Goal: Task Accomplishment & Management: Manage account settings

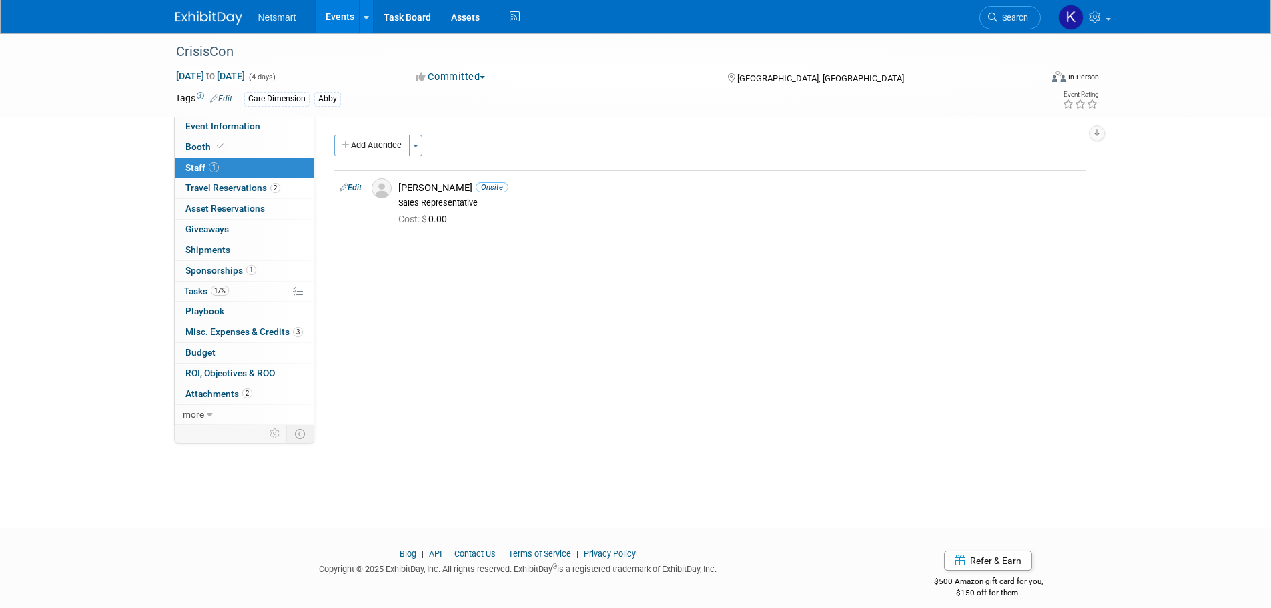
click at [995, 4] on li "Search" at bounding box center [1010, 16] width 61 height 33
click at [1003, 5] on li "Search" at bounding box center [1010, 16] width 61 height 33
click at [1007, 9] on link "Search" at bounding box center [1010, 17] width 61 height 23
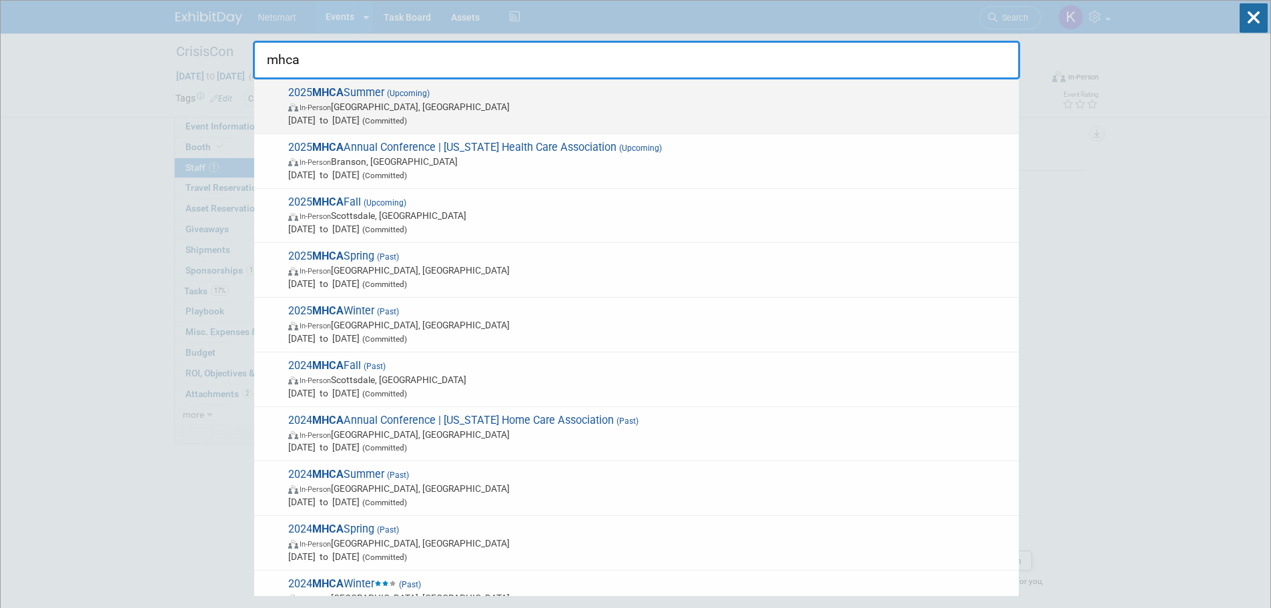
type input "mhca"
click at [429, 99] on span "2025 MHCA Summer (Upcoming) In-Person Salt Lake City, UT Aug 19, 2025 to Aug 21…" at bounding box center [648, 106] width 728 height 41
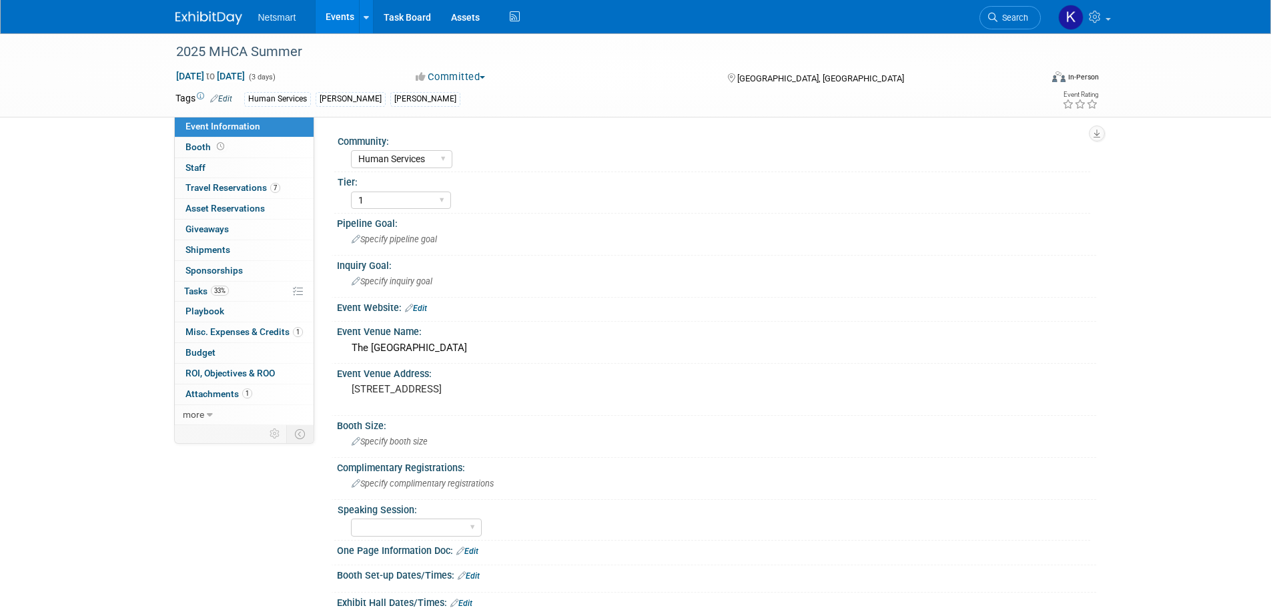
select select "Human Services"
select select "1"
click at [241, 186] on span "Travel Reservations 7" at bounding box center [233, 187] width 95 height 11
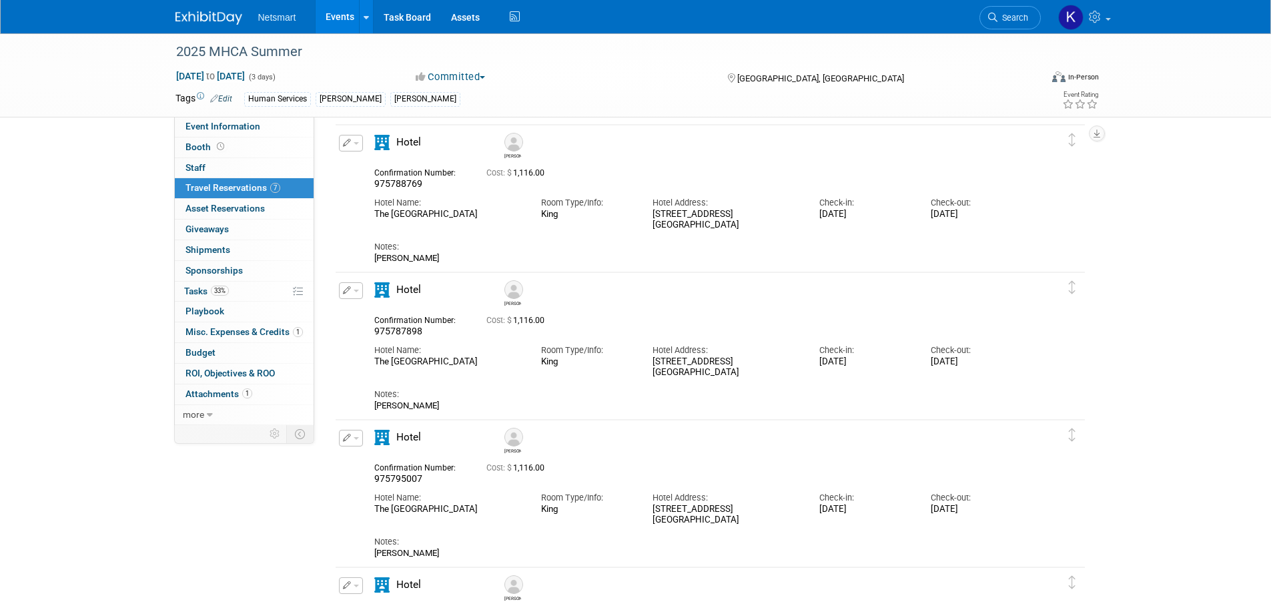
scroll to position [200, 0]
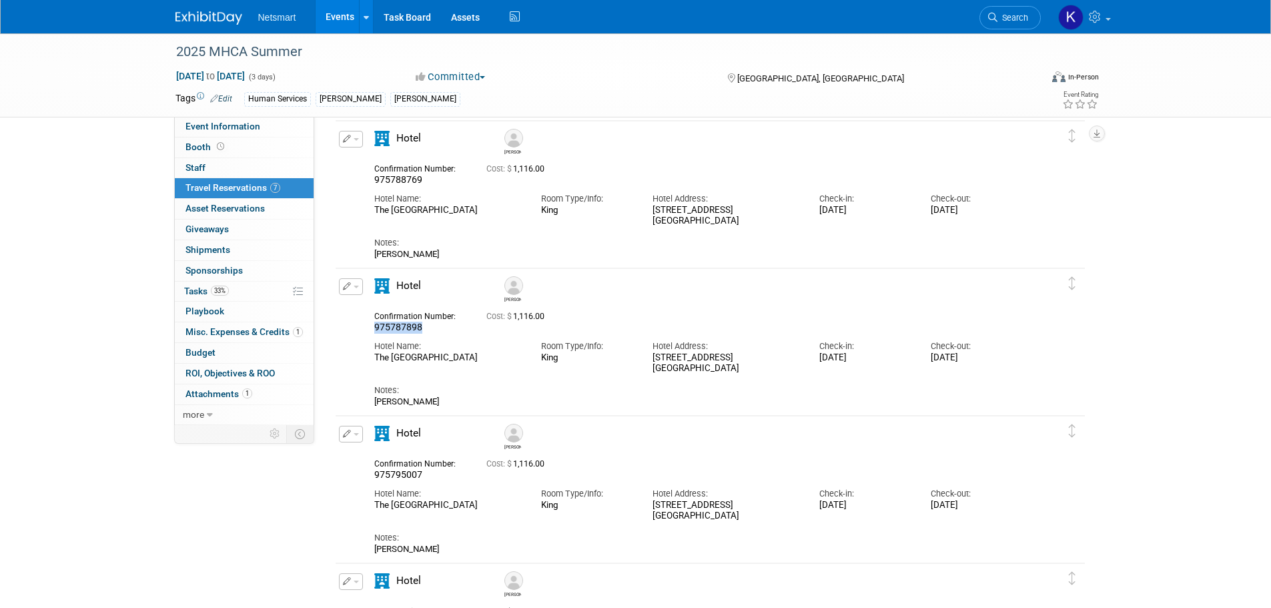
drag, startPoint x: 426, startPoint y: 329, endPoint x: 370, endPoint y: 329, distance: 56.1
click at [370, 329] on div "Confirmation Number: 975787898" at bounding box center [420, 321] width 112 height 26
click at [435, 395] on div "Notes:" at bounding box center [698, 390] width 649 height 12
drag, startPoint x: 439, startPoint y: 406, endPoint x: 370, endPoint y: 310, distance: 118.6
click at [374, 310] on div "Confirmation Number: 975787898 Cost: $ 1,116.00 Hotel Name: Room Type/Info: Hot…" at bounding box center [698, 357] width 649 height 102
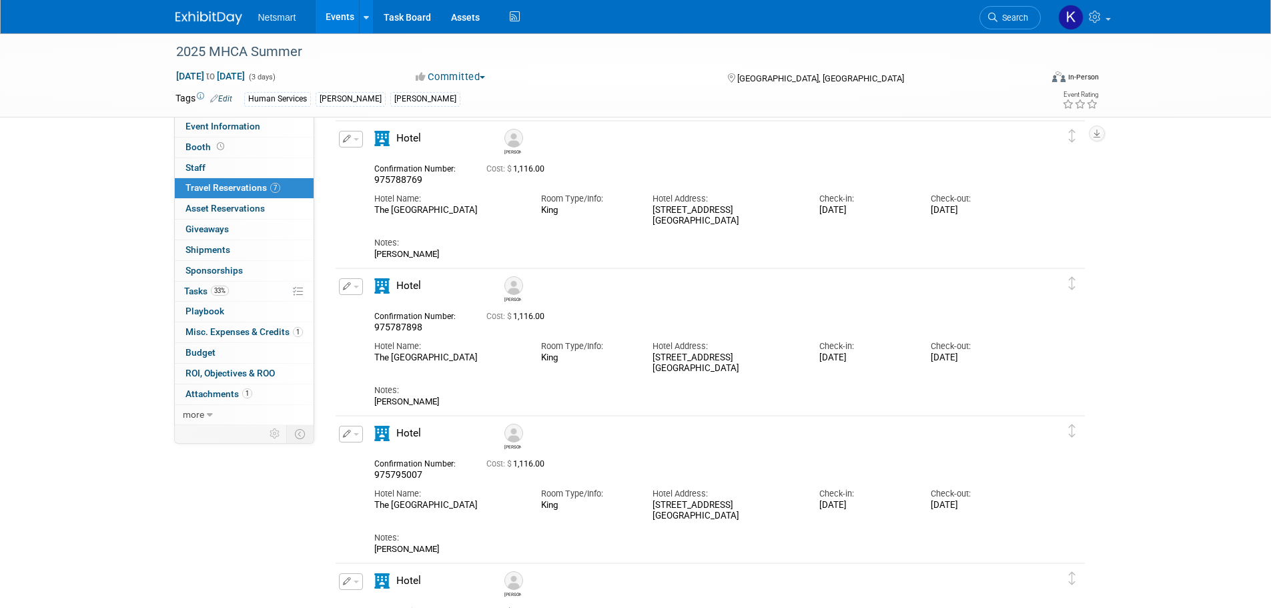
click at [555, 370] on div "Hotel Name: The [GEOGRAPHIC_DATA] Room Type/Info: King" at bounding box center [698, 354] width 669 height 41
click at [427, 327] on div "975787898" at bounding box center [420, 328] width 92 height 12
drag, startPoint x: 427, startPoint y: 327, endPoint x: 372, endPoint y: 328, distance: 55.4
click at [372, 328] on div "Confirmation Number: 975787898" at bounding box center [420, 321] width 112 height 26
copy span "975787898"
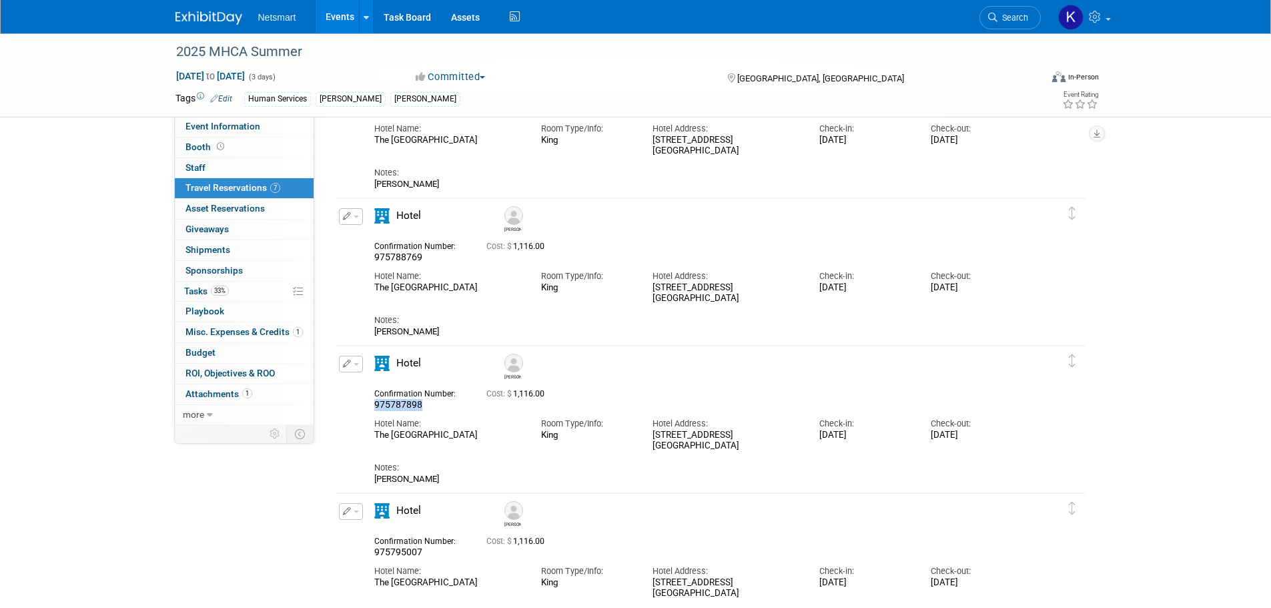
scroll to position [0, 0]
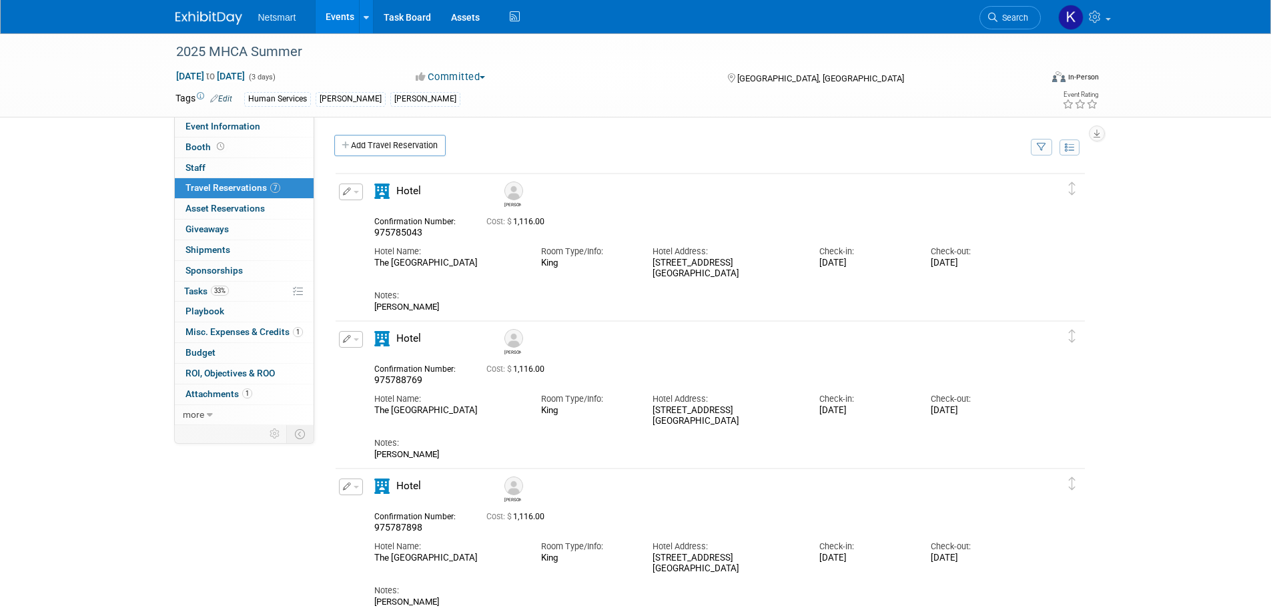
click at [386, 380] on span "975788769" at bounding box center [398, 379] width 48 height 11
copy span "975788769"
click at [354, 192] on span "button" at bounding box center [356, 192] width 5 height 3
click at [822, 194] on div "[PERSON_NAME]" at bounding box center [748, 192] width 501 height 29
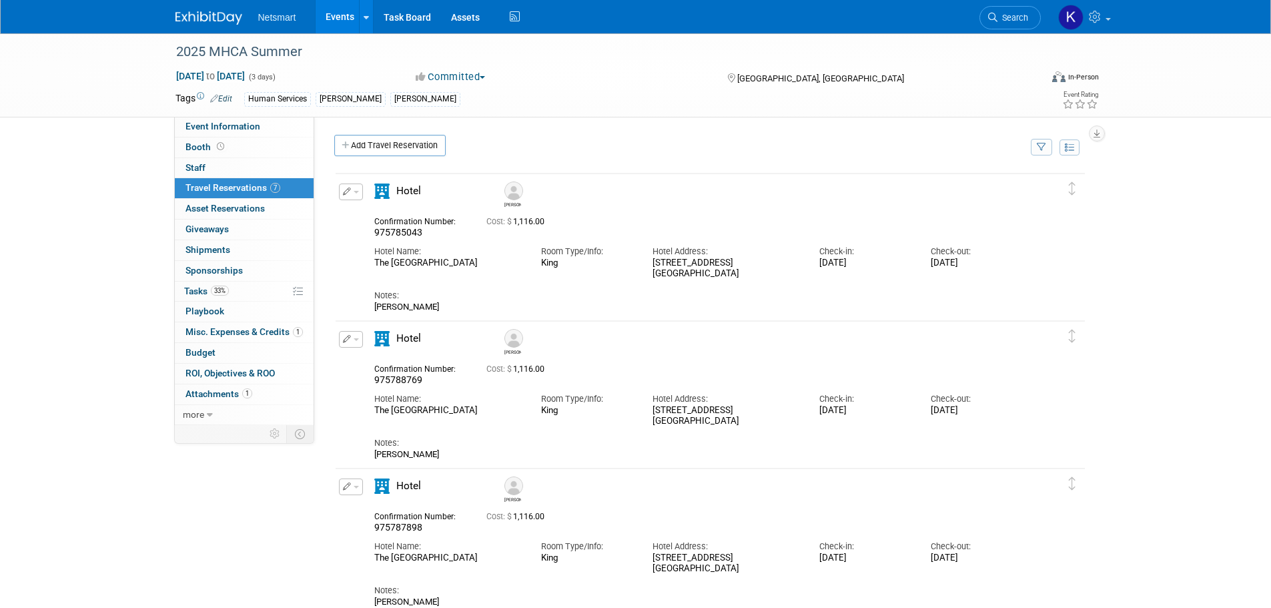
click at [358, 194] on button "button" at bounding box center [351, 192] width 24 height 17
click at [362, 206] on button "Edit Reservation" at bounding box center [396, 215] width 113 height 19
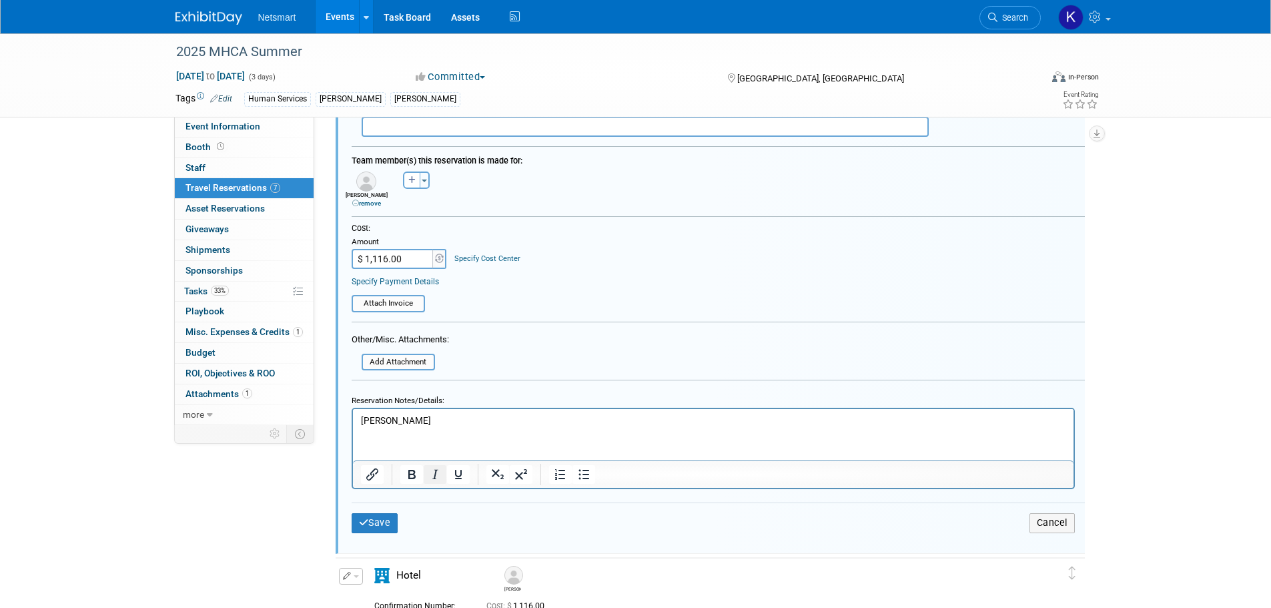
scroll to position [424, 0]
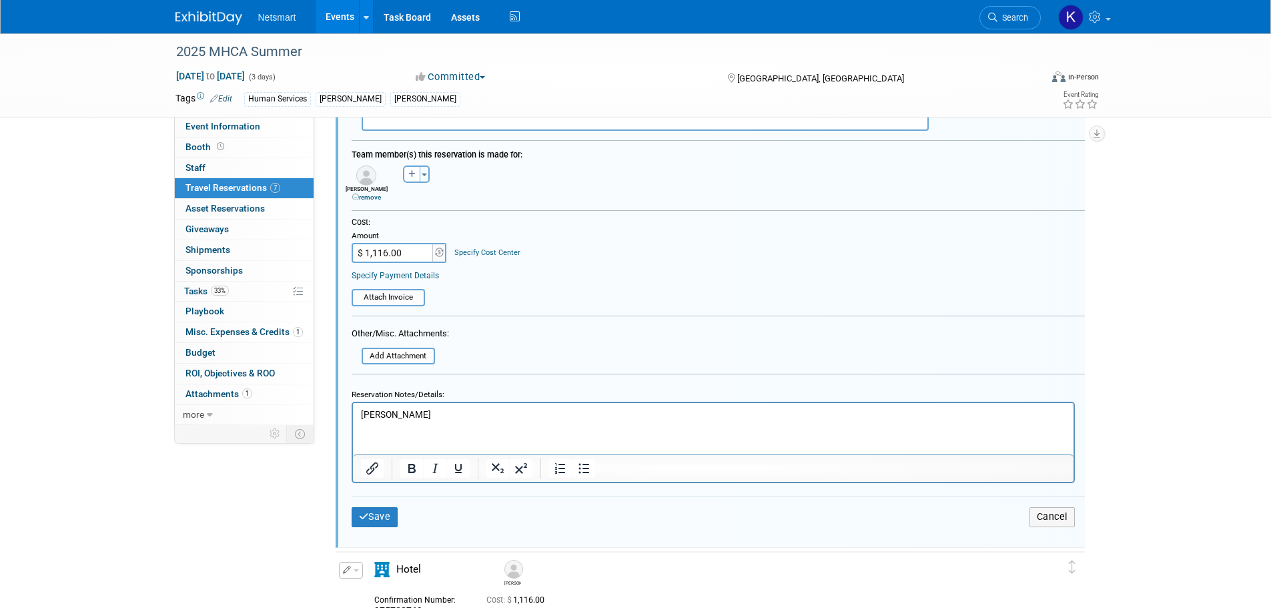
click at [447, 401] on div "Reservation Notes/Details:" at bounding box center [714, 393] width 724 height 18
click at [422, 404] on iframe at bounding box center [713, 428] width 721 height 51
click at [414, 416] on p "[PERSON_NAME]" at bounding box center [712, 414] width 705 height 13
click at [383, 513] on button "Save" at bounding box center [375, 516] width 47 height 19
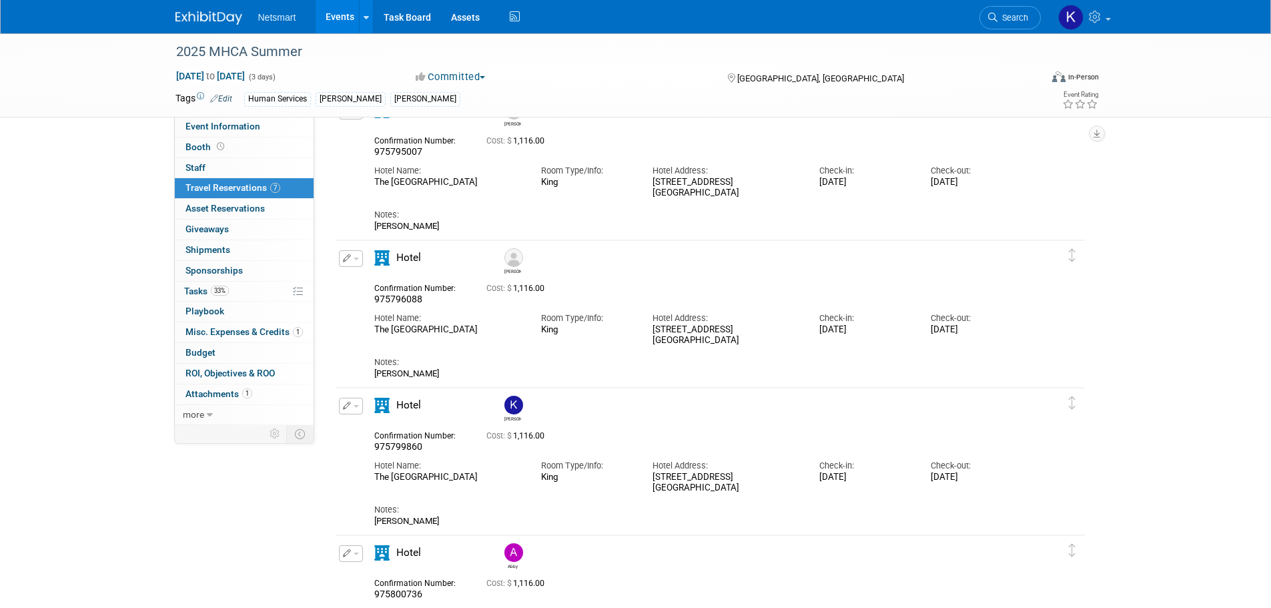
scroll to position [601, 0]
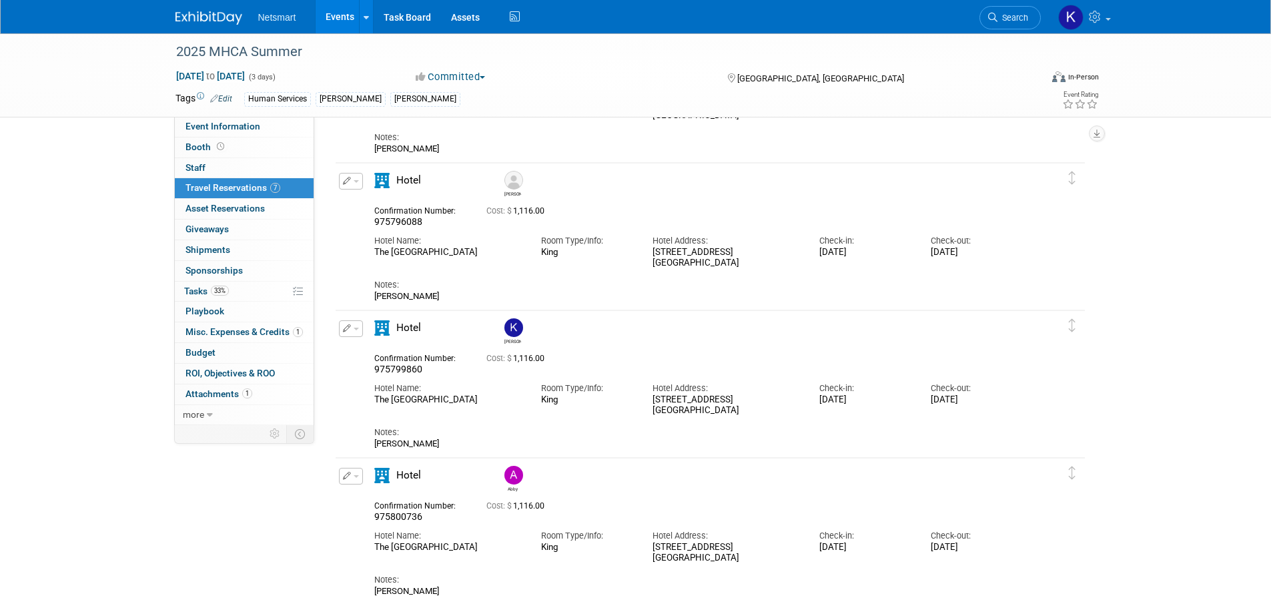
click at [356, 330] on span "button" at bounding box center [356, 329] width 5 height 3
click at [362, 352] on button "Edit Reservation" at bounding box center [396, 351] width 113 height 19
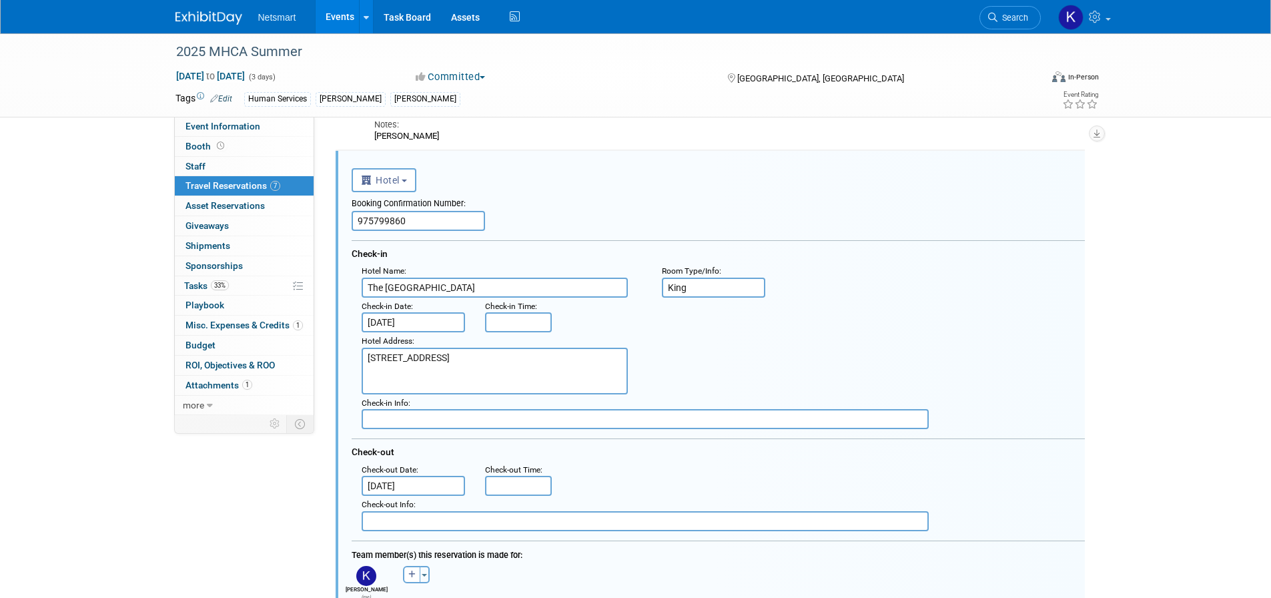
scroll to position [0, 0]
click at [411, 520] on input "text" at bounding box center [645, 521] width 567 height 20
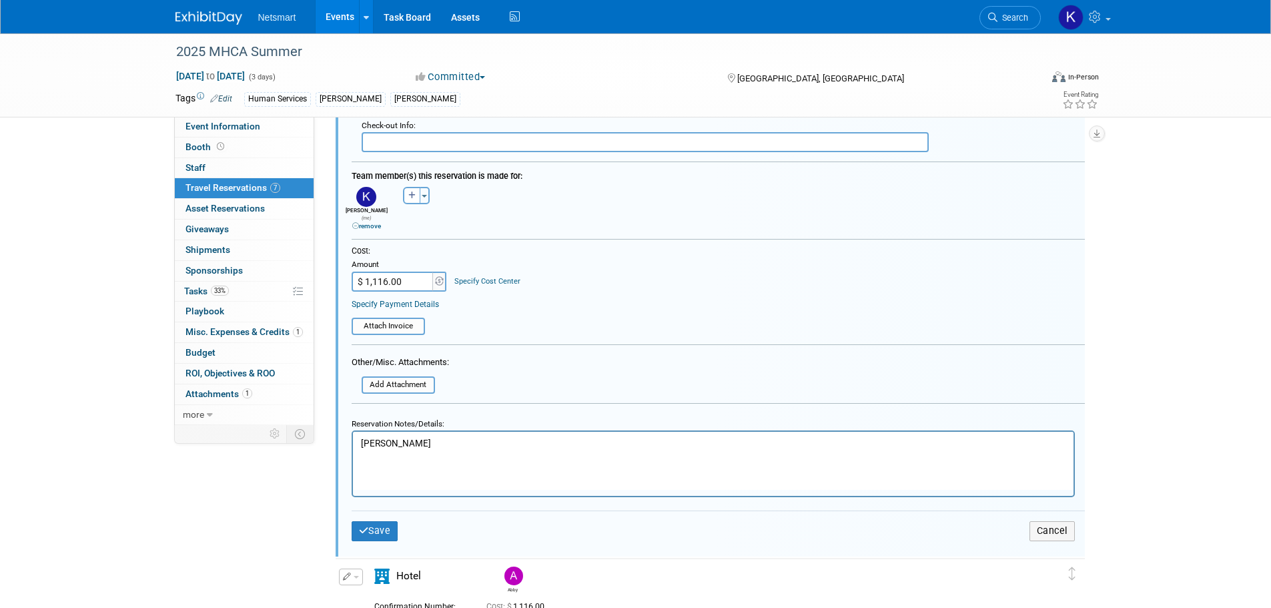
scroll to position [1161, 0]
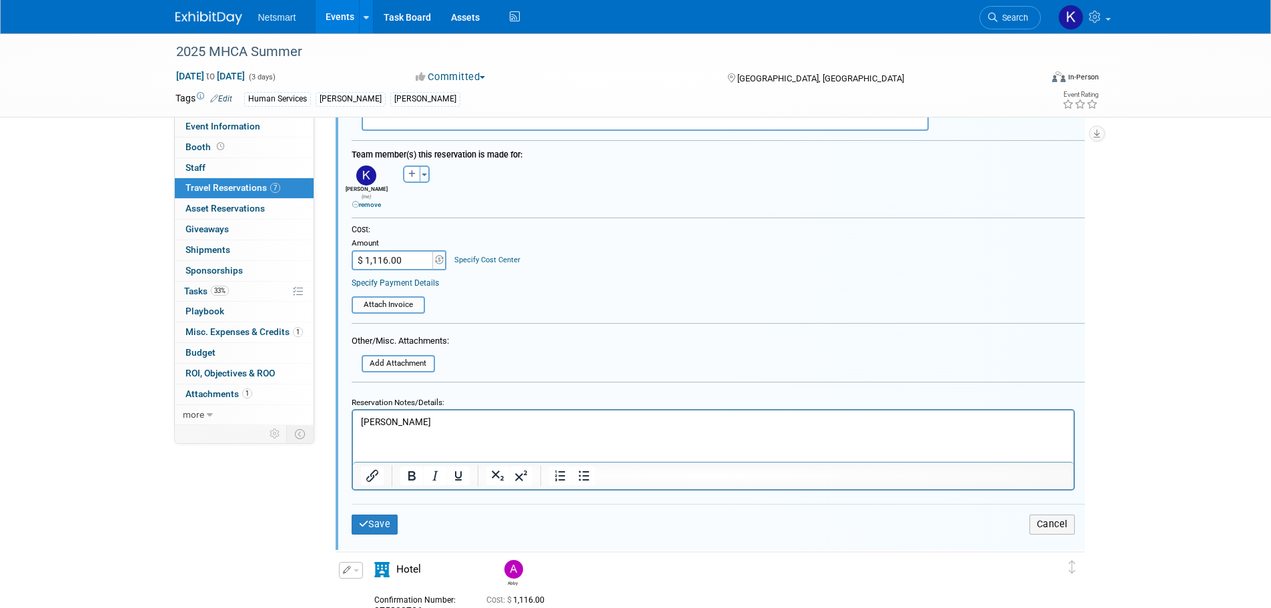
click at [437, 427] on p "[PERSON_NAME]" at bounding box center [712, 422] width 705 height 13
click at [390, 515] on button "Save" at bounding box center [375, 524] width 47 height 19
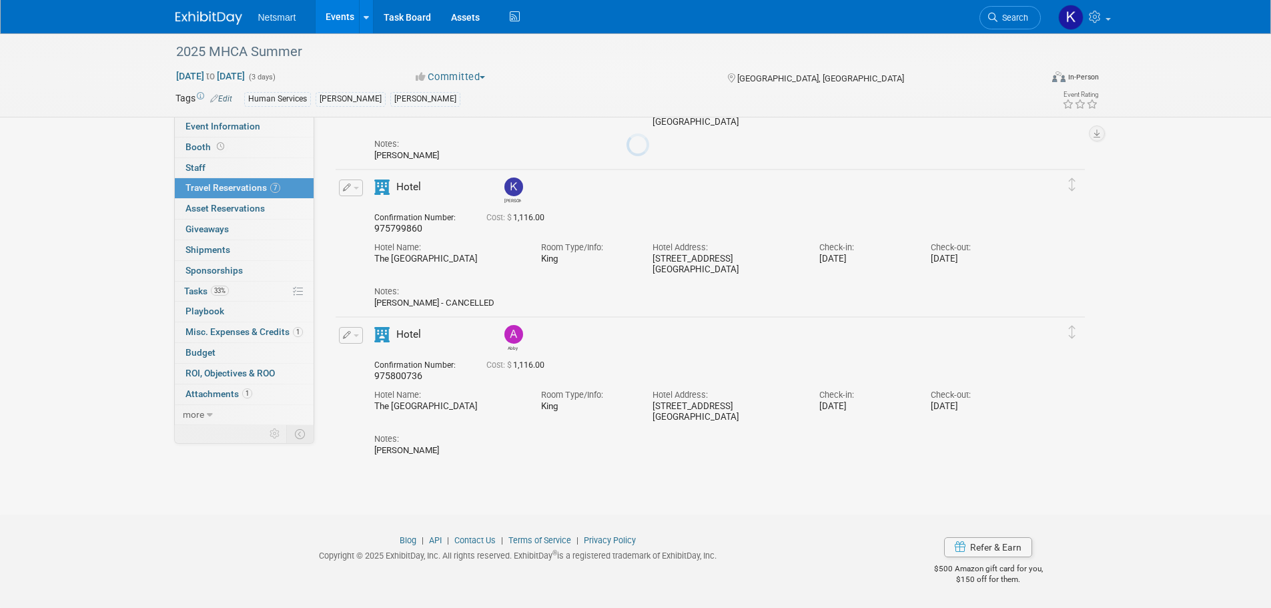
scroll to position [743, 0]
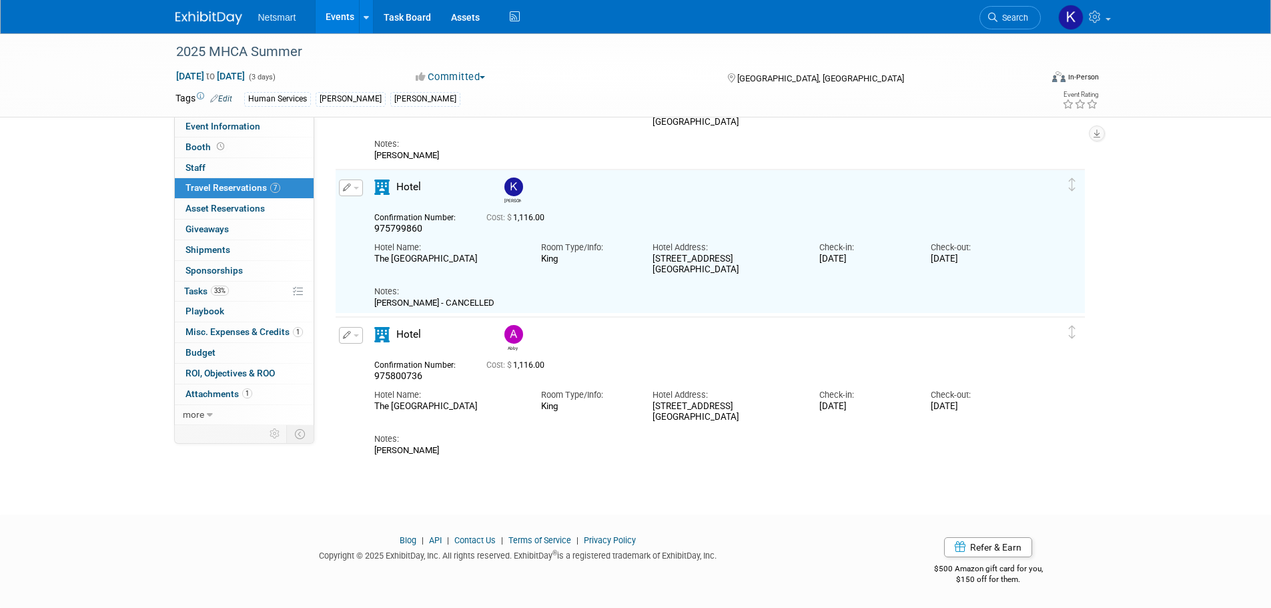
click at [346, 332] on icon "button" at bounding box center [347, 335] width 9 height 8
click at [397, 356] on button "Edit Reservation" at bounding box center [396, 358] width 113 height 19
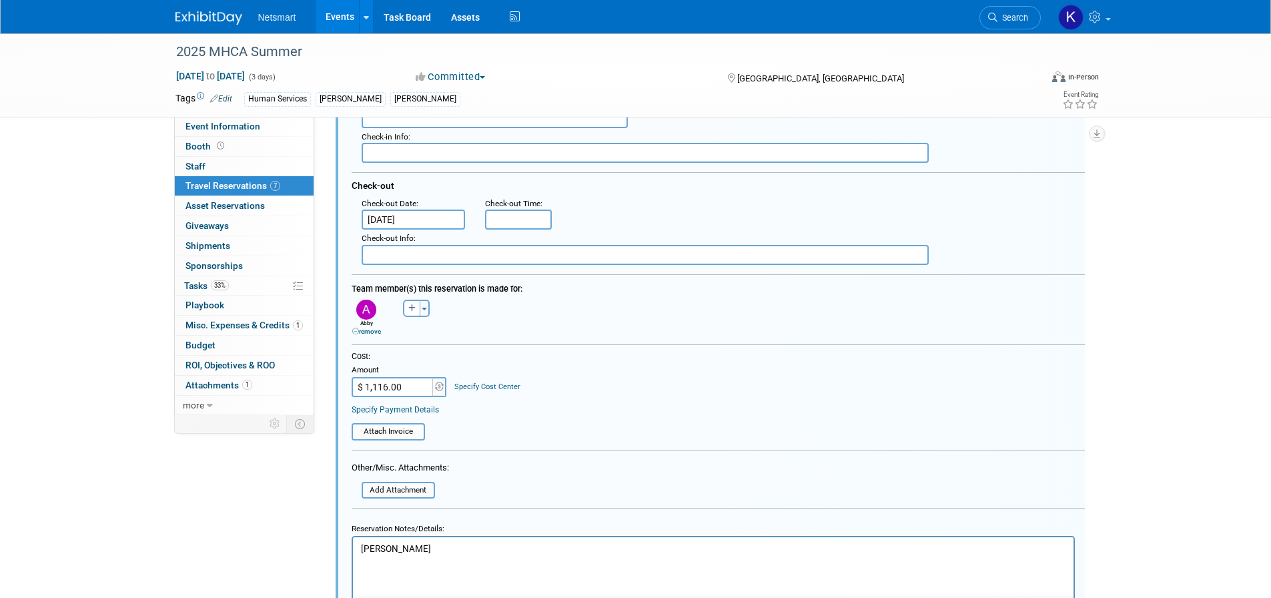
scroll to position [1175, 0]
click at [426, 551] on p "[PERSON_NAME]" at bounding box center [712, 548] width 705 height 13
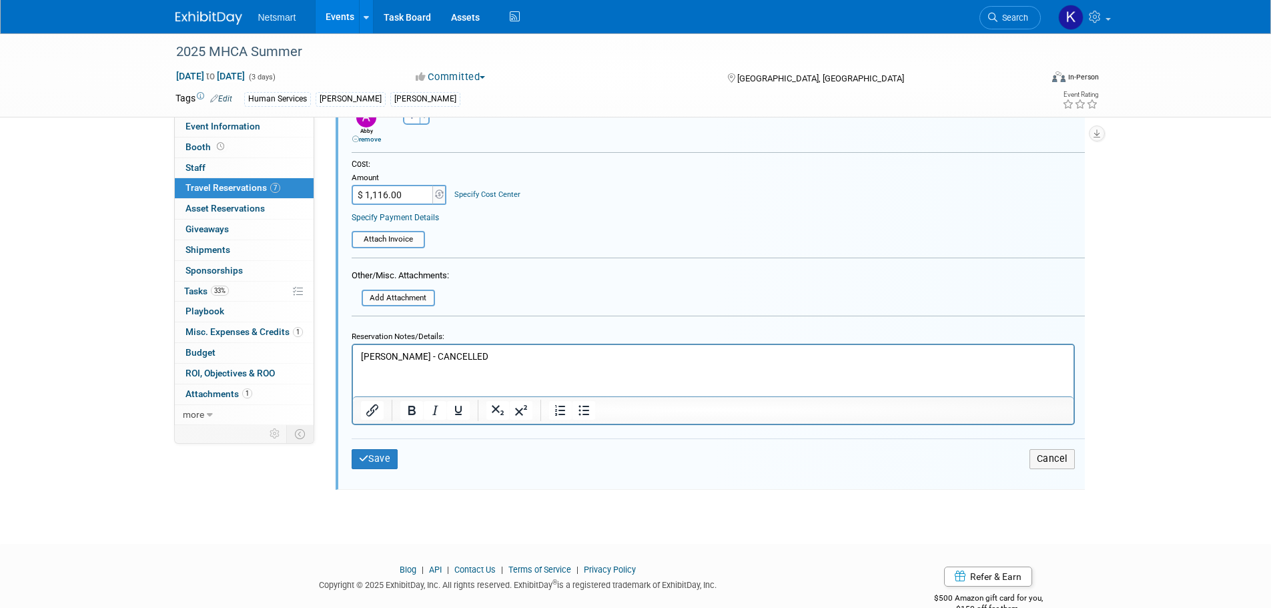
scroll to position [1398, 0]
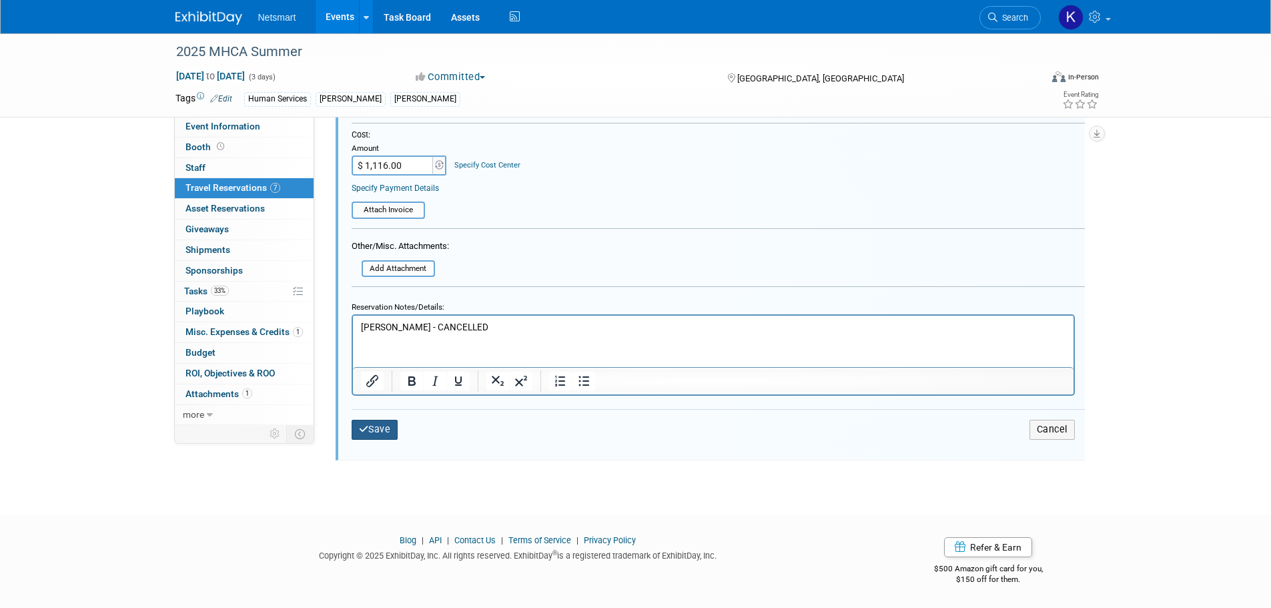
click at [393, 433] on button "Save" at bounding box center [375, 429] width 47 height 19
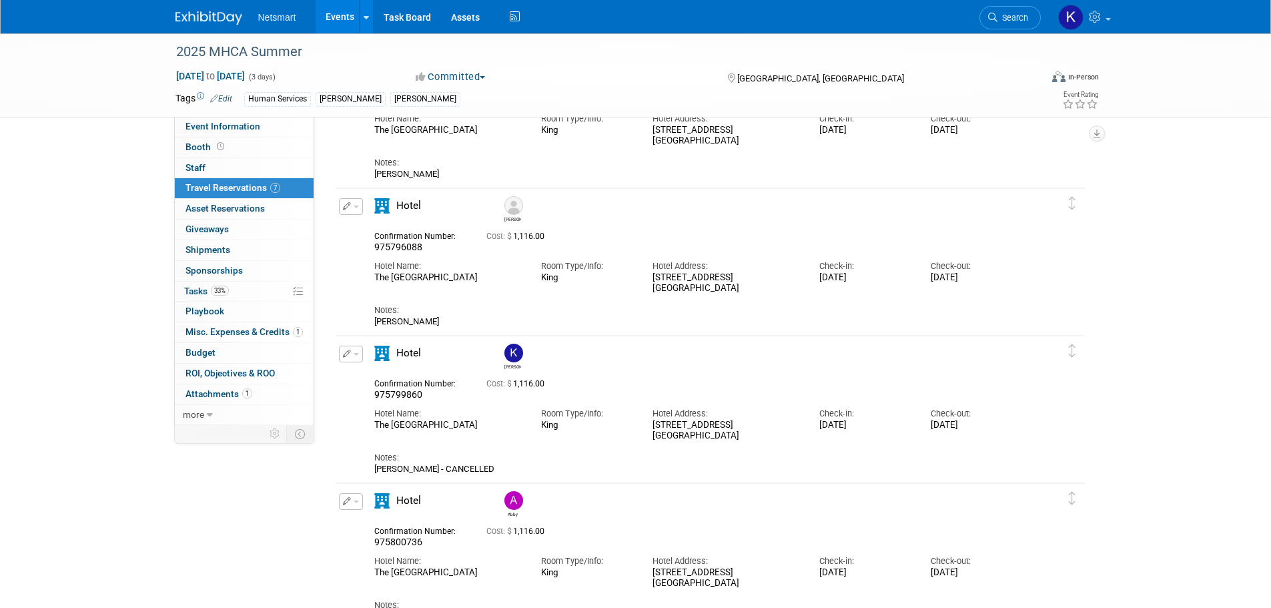
scroll to position [635, 0]
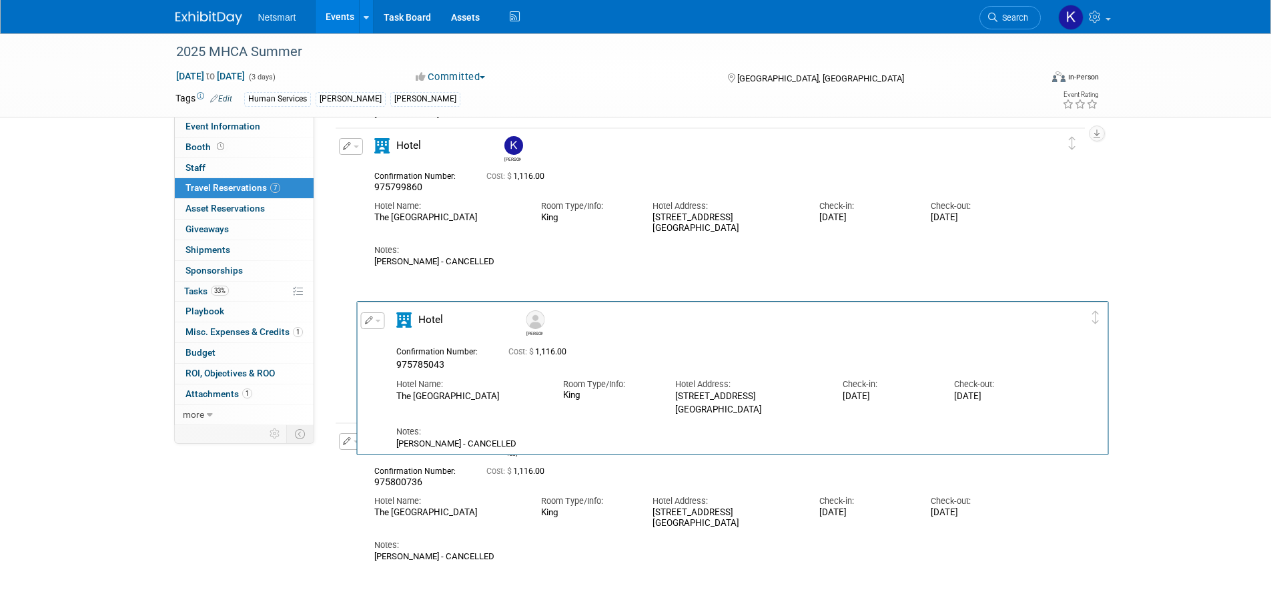
drag, startPoint x: 1077, startPoint y: 181, endPoint x: 1100, endPoint y: 333, distance: 154.0
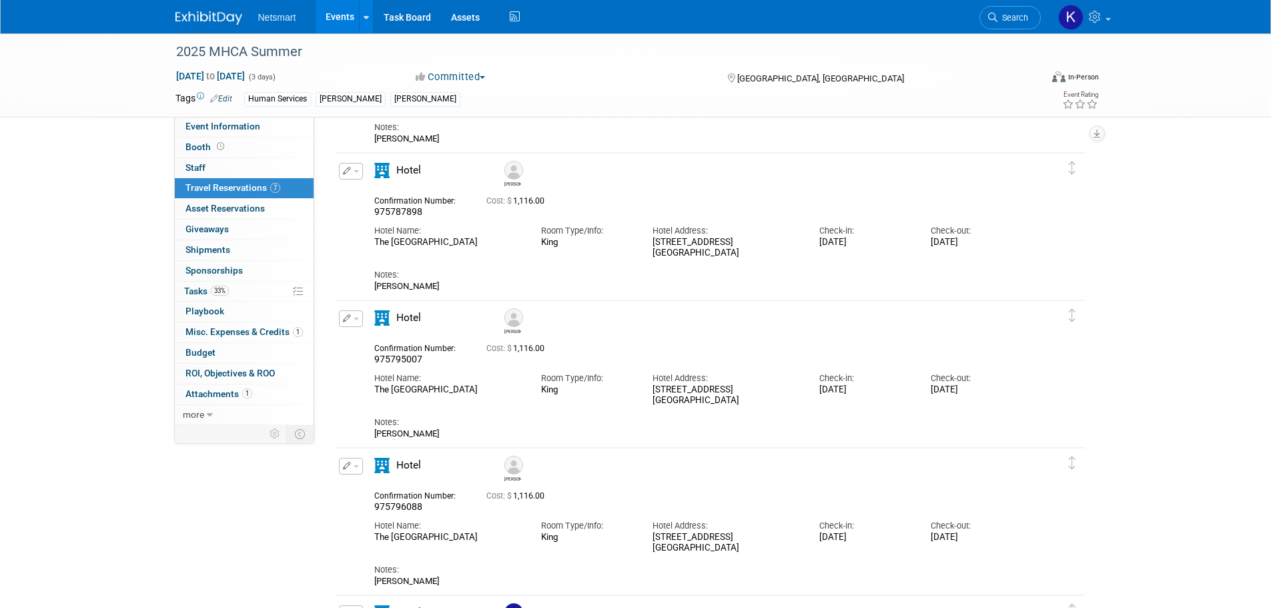
scroll to position [101, 0]
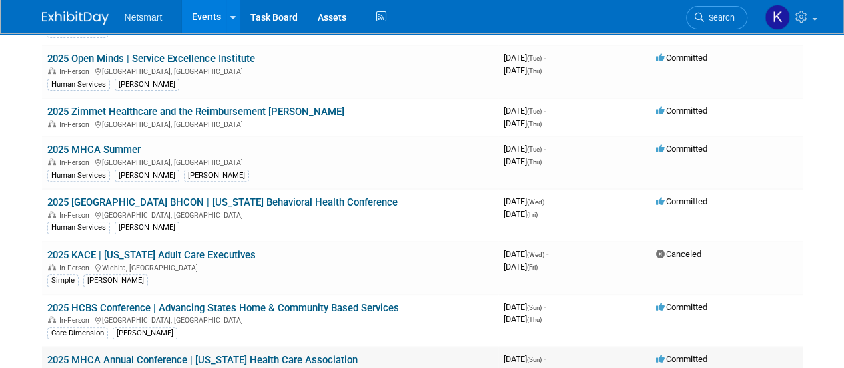
scroll to position [200, 0]
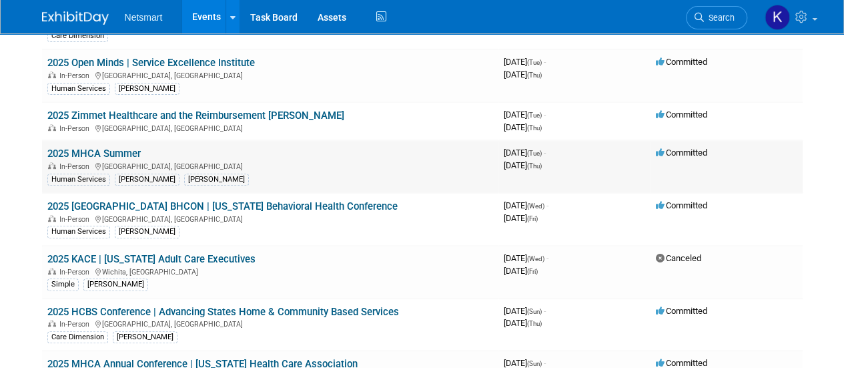
click at [129, 152] on link "2025 MHCA Summer" at bounding box center [93, 154] width 93 height 12
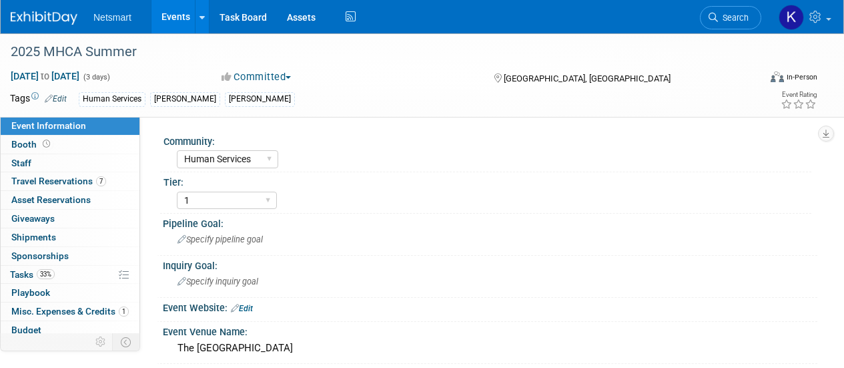
select select "Human Services"
select select "1"
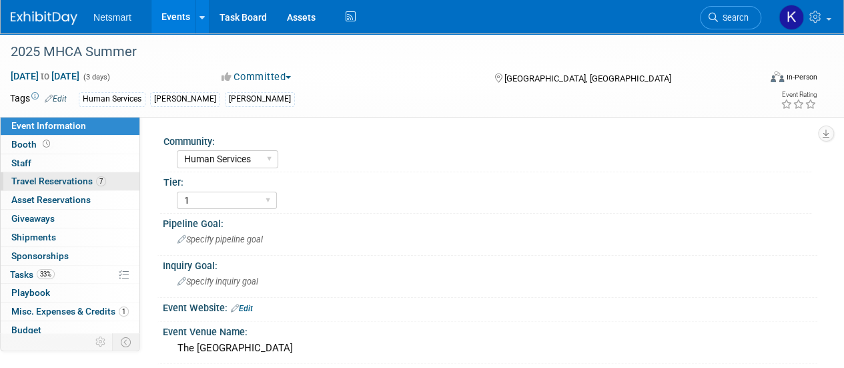
click at [68, 177] on span "Travel Reservations 7" at bounding box center [58, 181] width 95 height 11
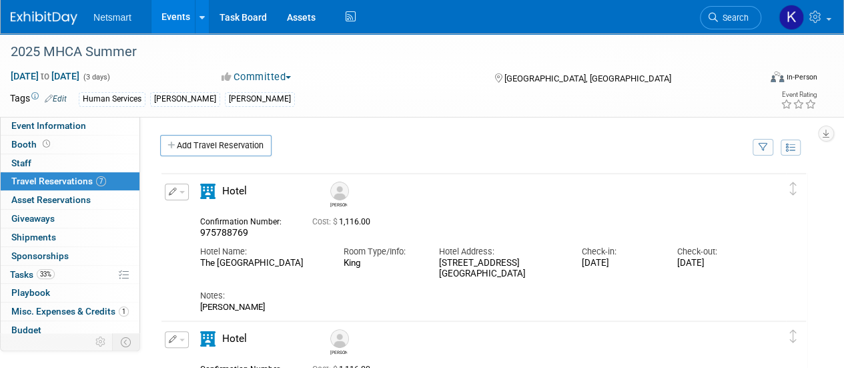
click at [213, 233] on span "975788769" at bounding box center [224, 232] width 48 height 11
copy span "975788769"
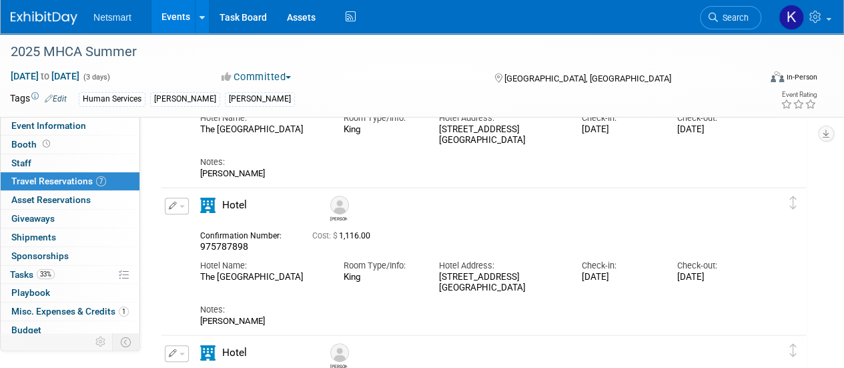
click at [232, 246] on span "975787898" at bounding box center [224, 246] width 48 height 11
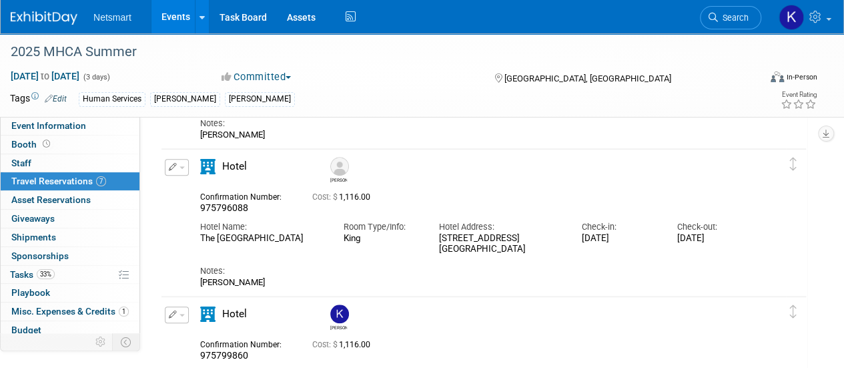
scroll to position [601, 0]
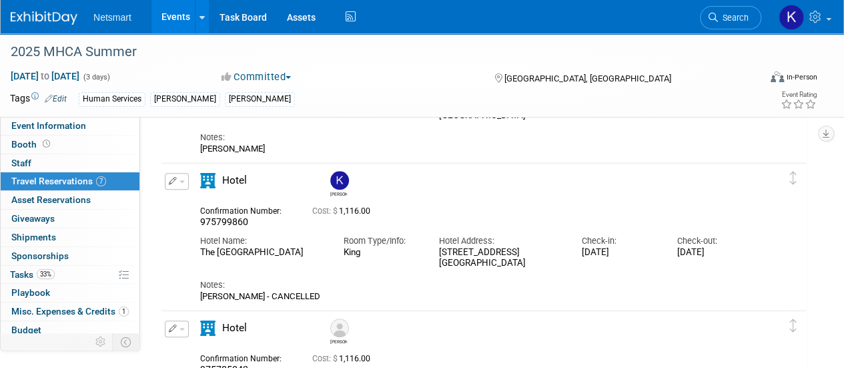
click at [236, 222] on span "975799860" at bounding box center [224, 221] width 48 height 11
copy span "975799860"
